Goal: Communication & Community: Participate in discussion

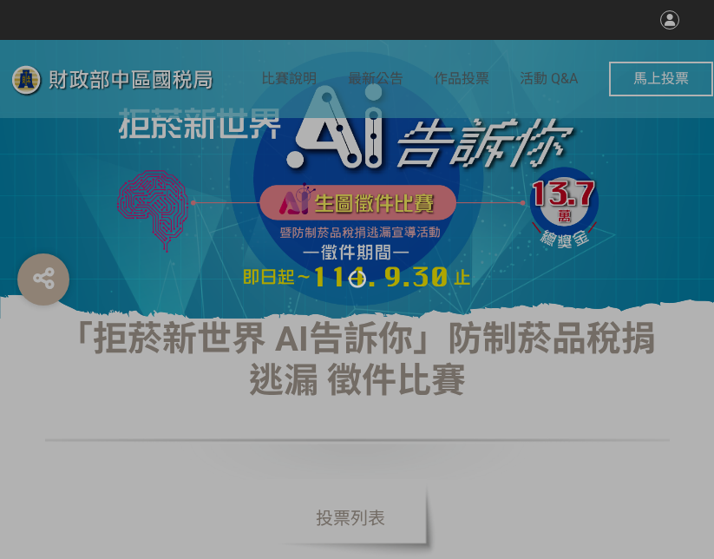
select select "vote"
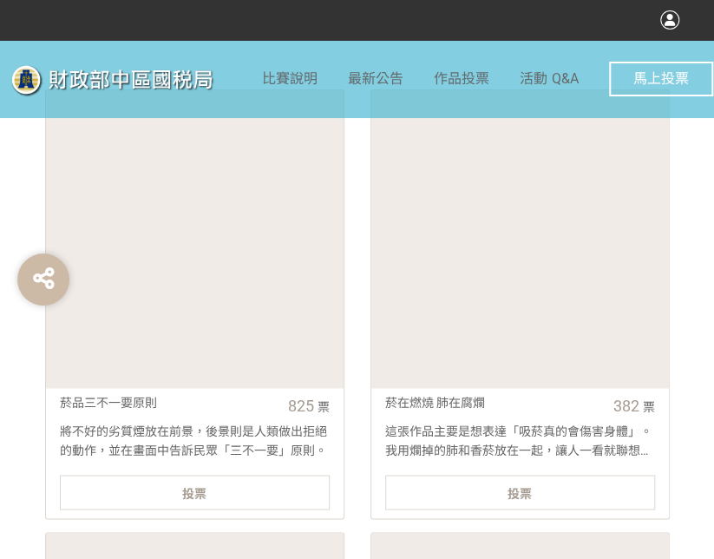
scroll to position [694, 0]
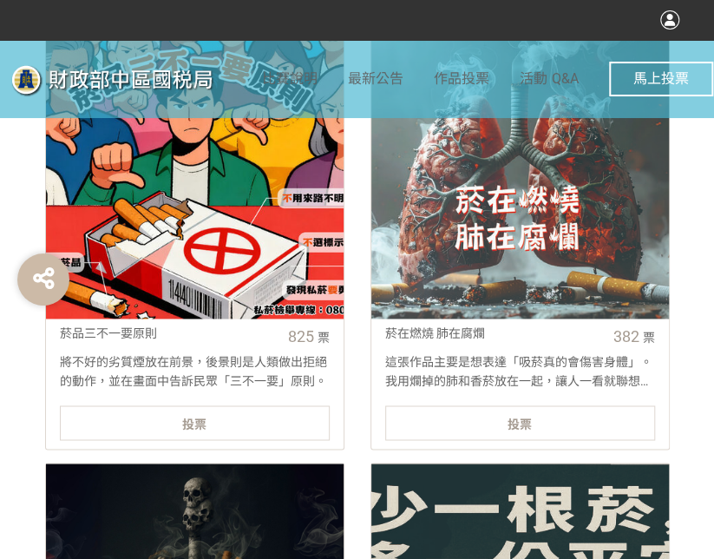
click at [307, 422] on div "投票" at bounding box center [195, 422] width 270 height 35
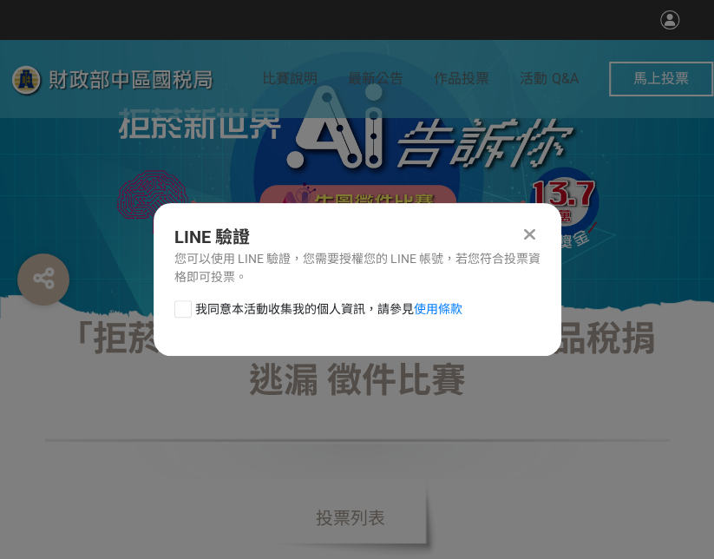
scroll to position [0, 0]
click at [190, 307] on div at bounding box center [182, 308] width 17 height 17
checkbox input "true"
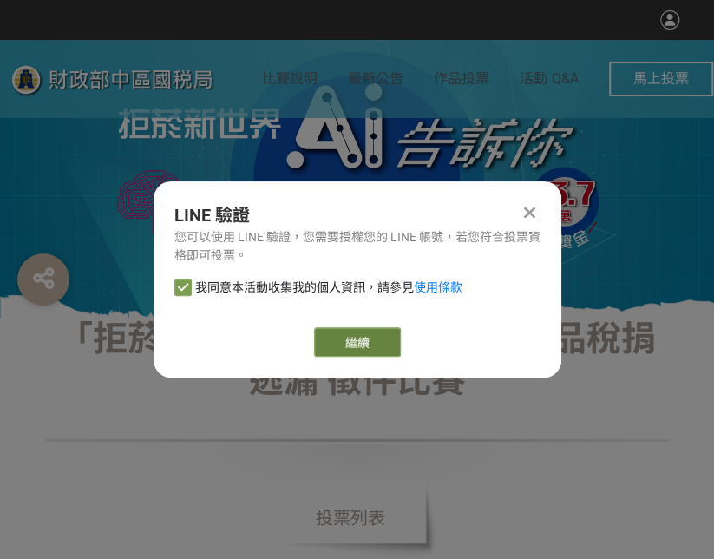
click at [384, 337] on link "繼續" at bounding box center [357, 341] width 87 height 29
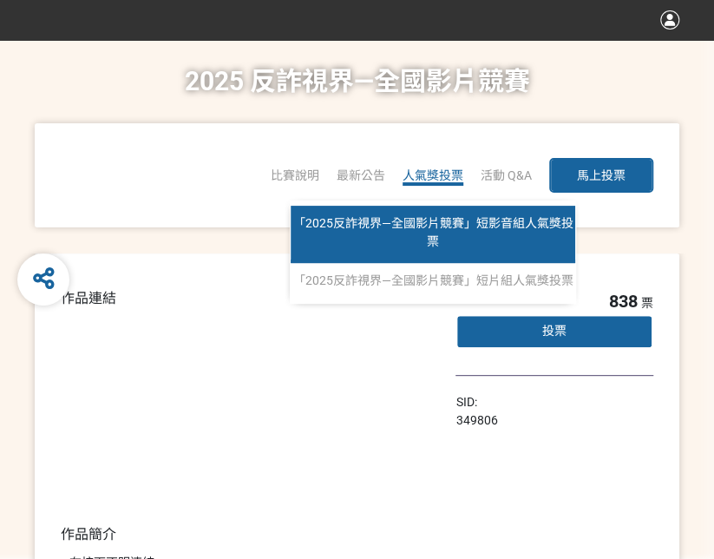
click at [448, 218] on span "「2025反詐視界—全國影片競賽」短影音組人氣獎投票" at bounding box center [433, 232] width 280 height 32
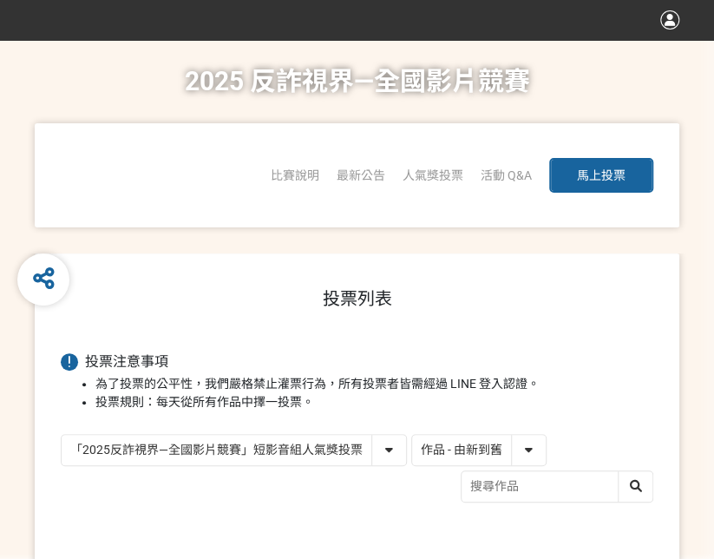
click at [459, 457] on select "作品 - 由新到舊 作品 - 由舊到新 票數 - 由多到少 票數 - 由少到多" at bounding box center [479, 449] width 134 height 30
select select "vote"
click at [412, 434] on select "作品 - 由新到舊 作品 - 由舊到新 票數 - 由多到少 票數 - 由少到多" at bounding box center [479, 449] width 134 height 30
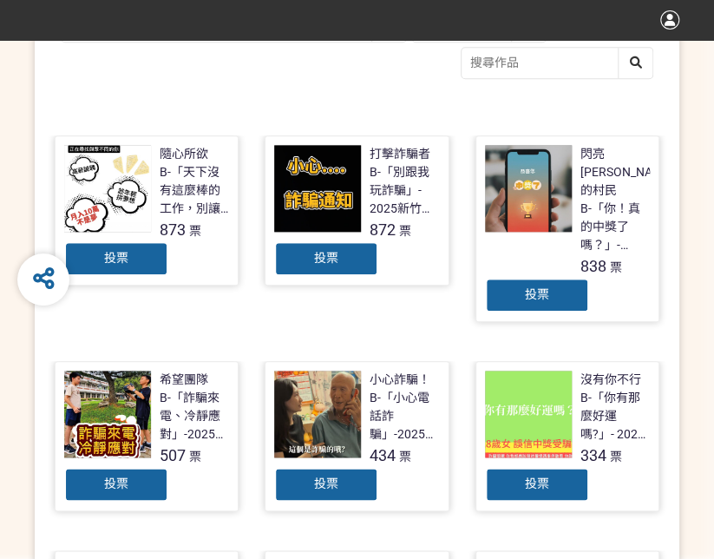
scroll to position [434, 0]
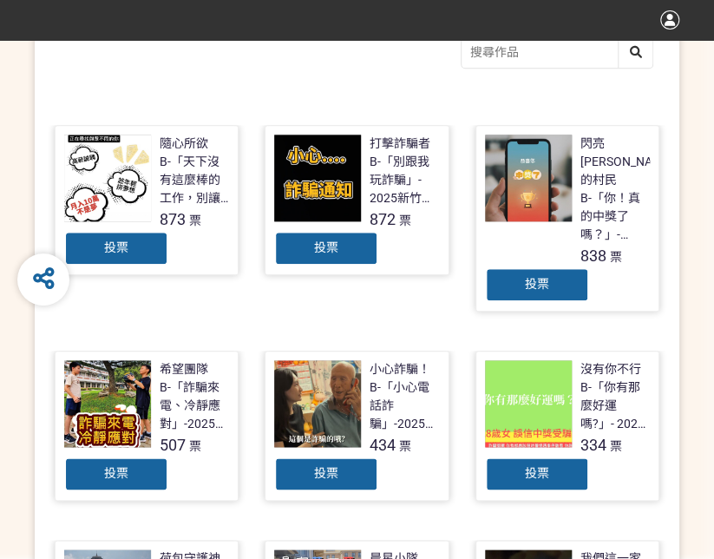
click at [137, 249] on div "投票" at bounding box center [116, 248] width 104 height 35
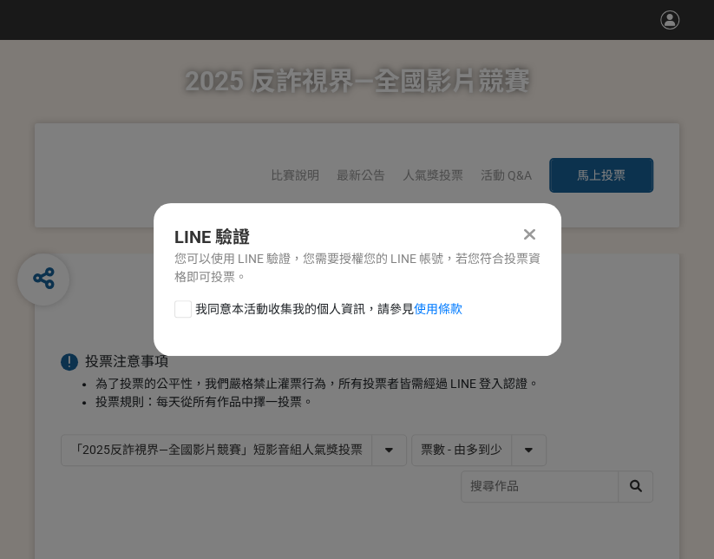
scroll to position [0, 0]
drag, startPoint x: 187, startPoint y: 310, endPoint x: 317, endPoint y: 363, distance: 140.8
click at [187, 310] on div at bounding box center [182, 308] width 17 height 17
checkbox input "true"
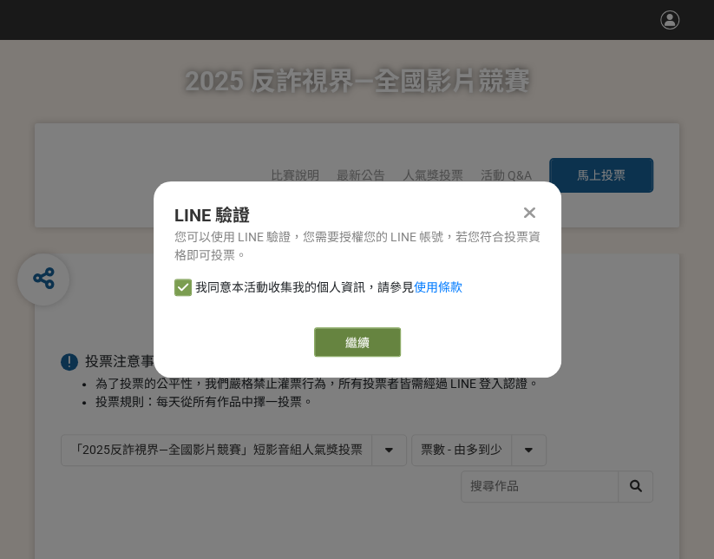
click at [376, 340] on link "繼續" at bounding box center [357, 341] width 87 height 29
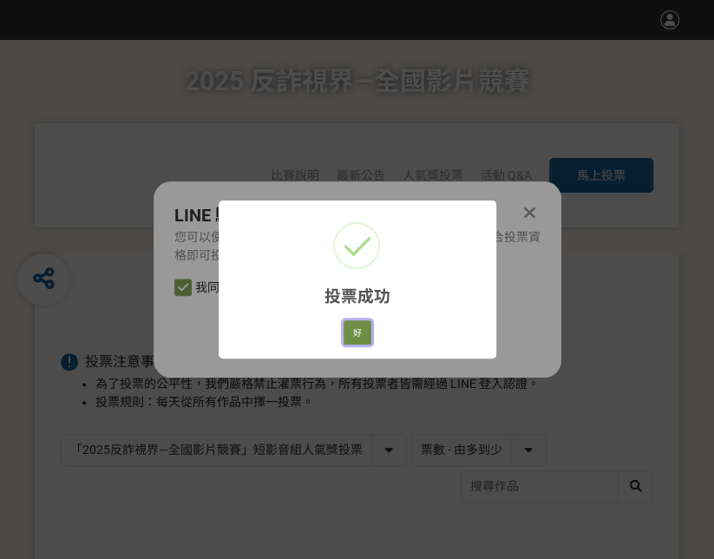
click at [364, 327] on button "好" at bounding box center [357, 332] width 28 height 24
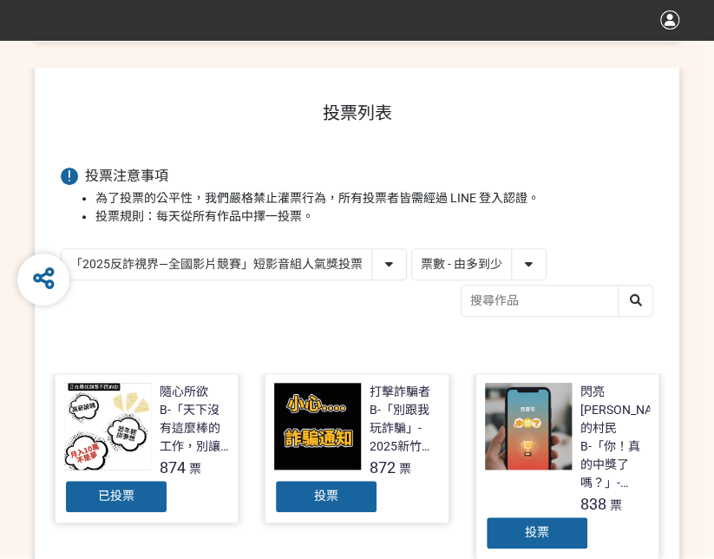
scroll to position [308, 0]
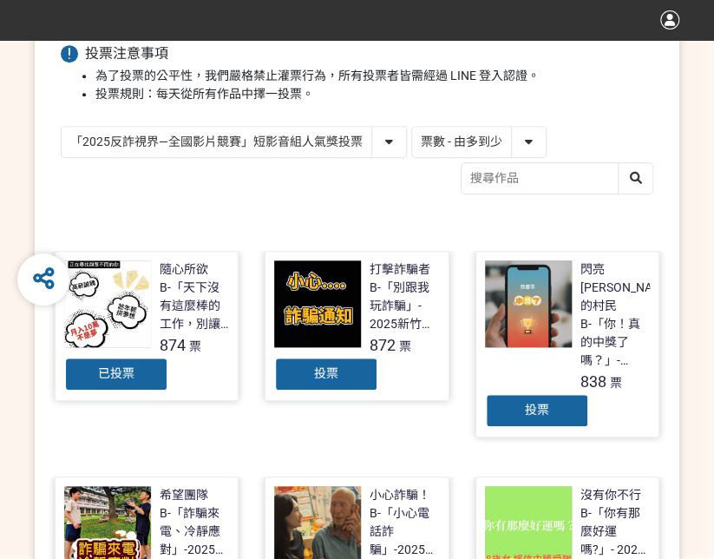
click at [336, 134] on select "「2025反詐視界—全國影片競賽」短影音組人氣獎投票 「2025反詐視界—全國影片競賽」短片組人氣獎投票" at bounding box center [234, 142] width 344 height 30
select select "13146"
click at [62, 127] on select "「2025反詐視界—全國影片競賽」短影音組人氣獎投票 「2025反詐視界—全國影片競賽」短片組人氣獎投票" at bounding box center [234, 142] width 344 height 30
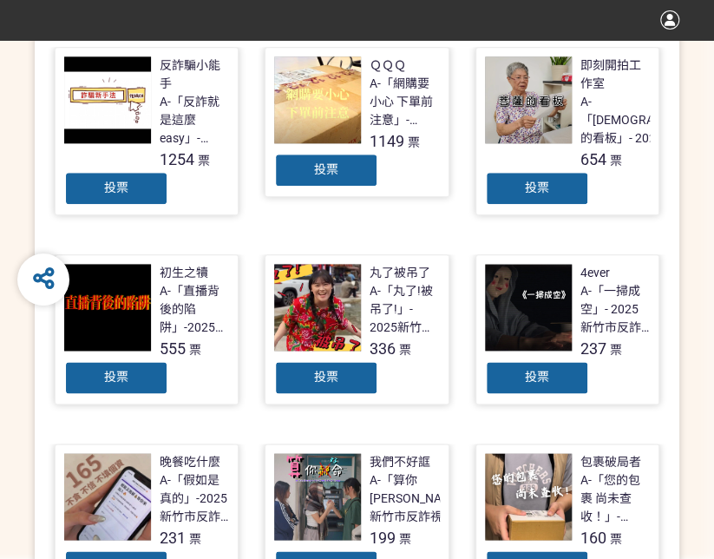
scroll to position [520, 0]
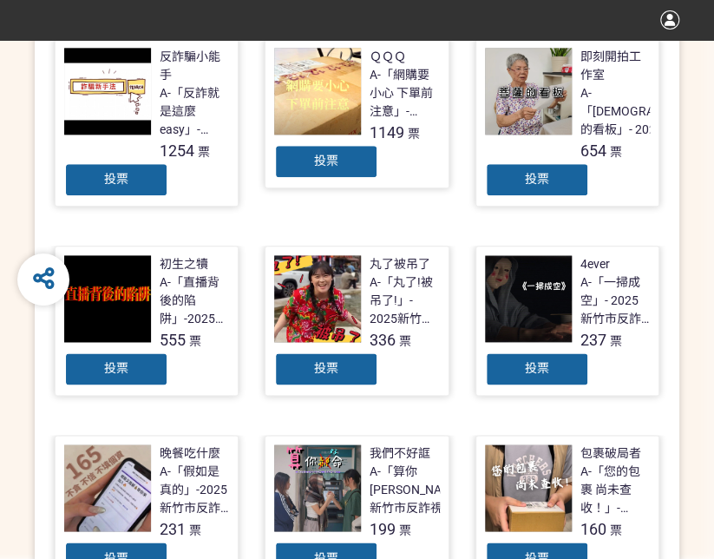
click at [156, 186] on div "投票" at bounding box center [116, 179] width 104 height 35
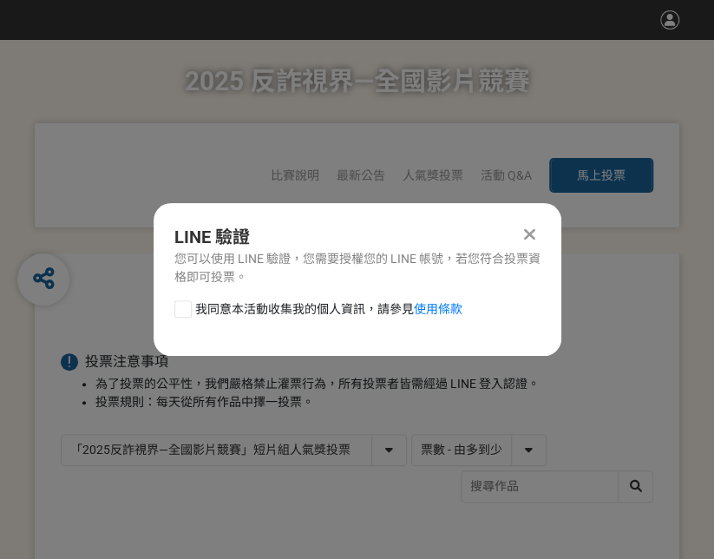
click at [182, 304] on div at bounding box center [182, 308] width 17 height 17
checkbox input "true"
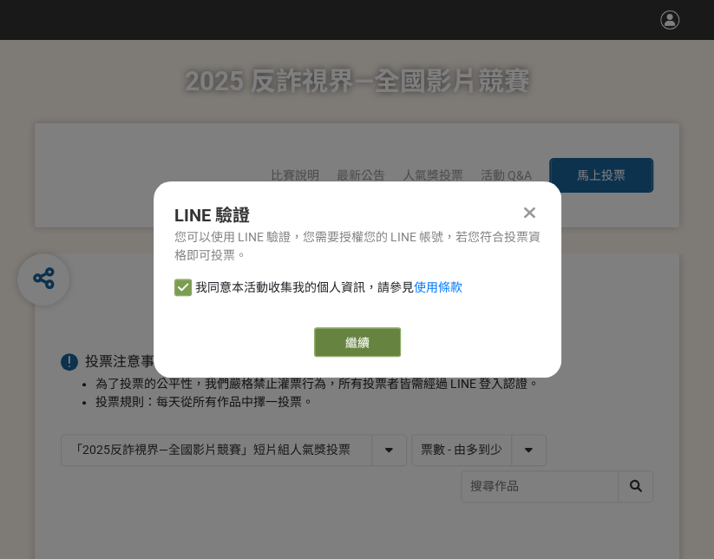
click at [380, 338] on link "繼續" at bounding box center [357, 341] width 87 height 29
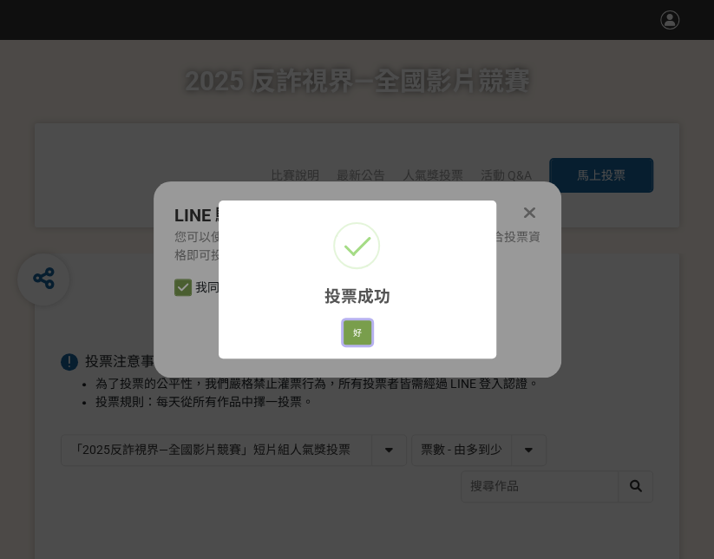
drag, startPoint x: 362, startPoint y: 333, endPoint x: 406, endPoint y: 334, distance: 44.2
click at [362, 333] on button "好" at bounding box center [357, 332] width 28 height 24
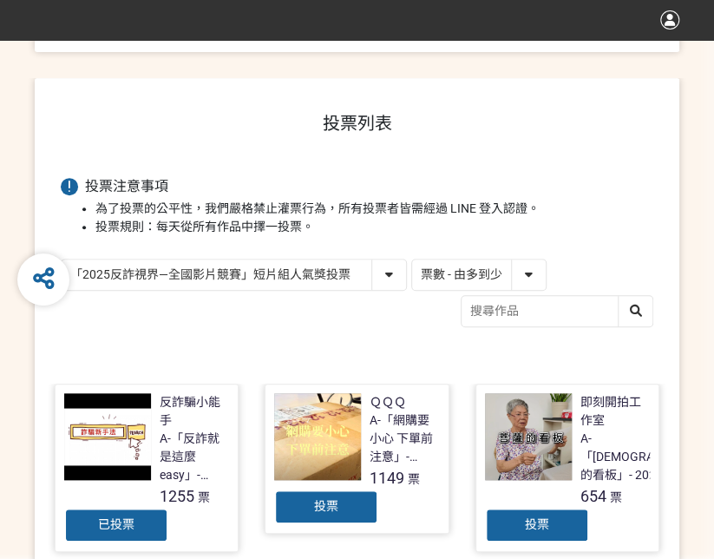
scroll to position [298, 0]
